Goal: Use online tool/utility: Utilize a website feature to perform a specific function

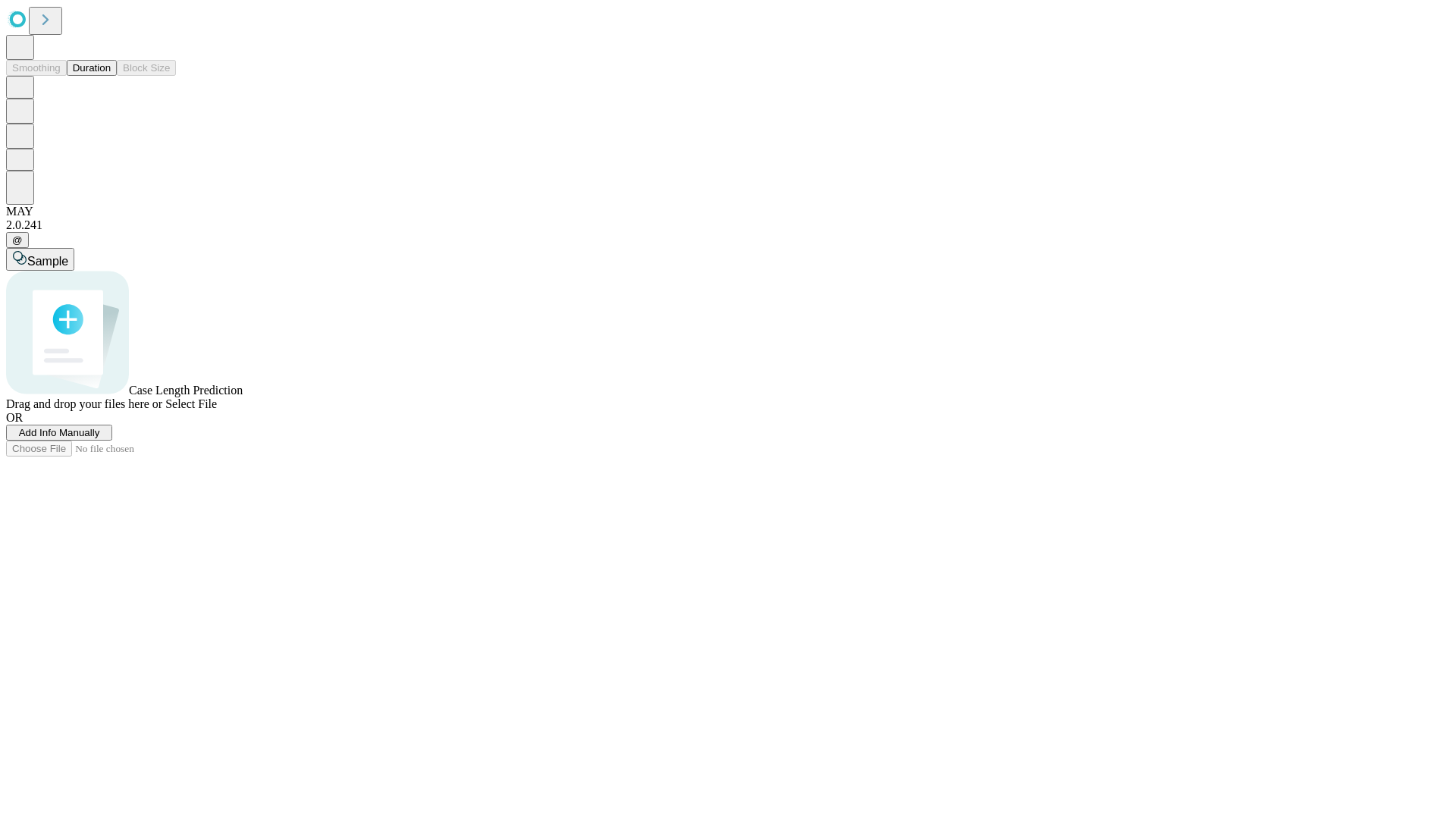
click at [111, 76] on button "Duration" at bounding box center [91, 67] width 50 height 16
click at [217, 410] on span "Select File" at bounding box center [191, 404] width 51 height 13
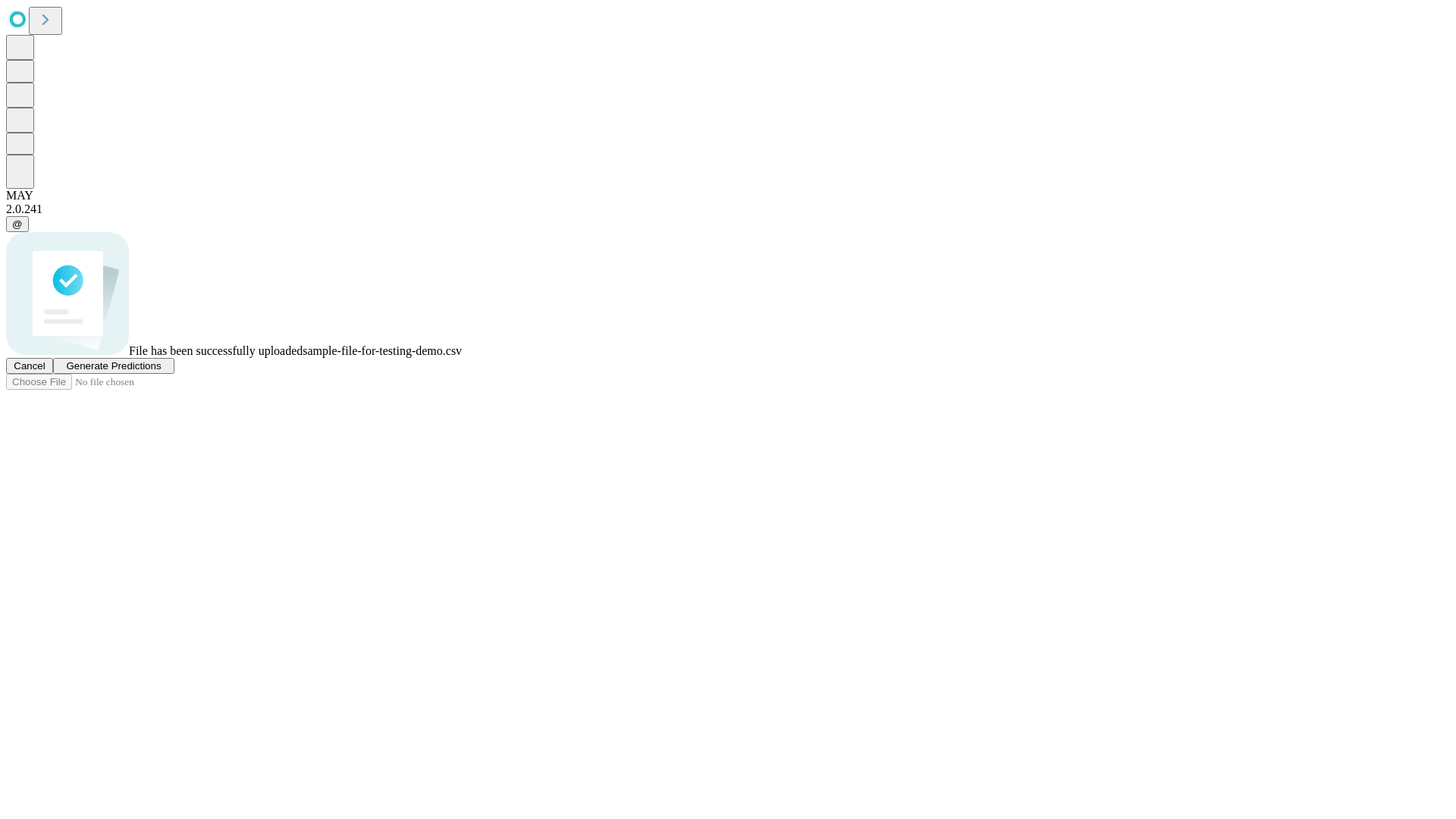
click at [161, 371] on span "Generate Predictions" at bounding box center [114, 365] width 95 height 11
